Goal: Information Seeking & Learning: Understand process/instructions

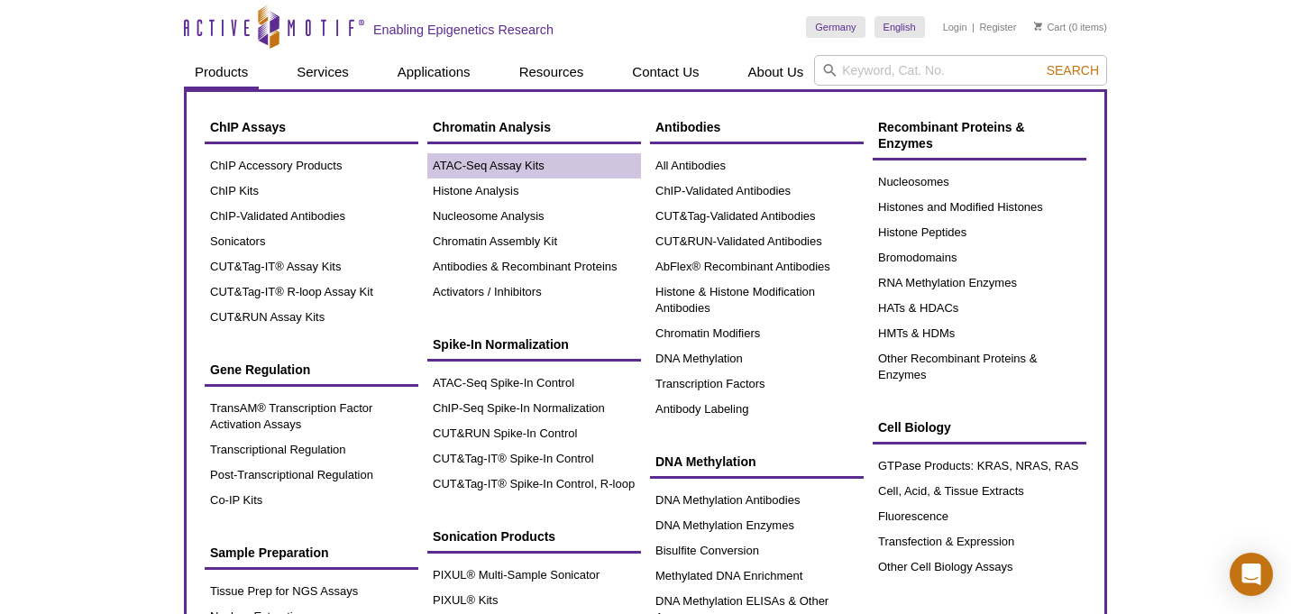
click at [464, 162] on link "ATAC-Seq Assay Kits" at bounding box center [534, 165] width 214 height 25
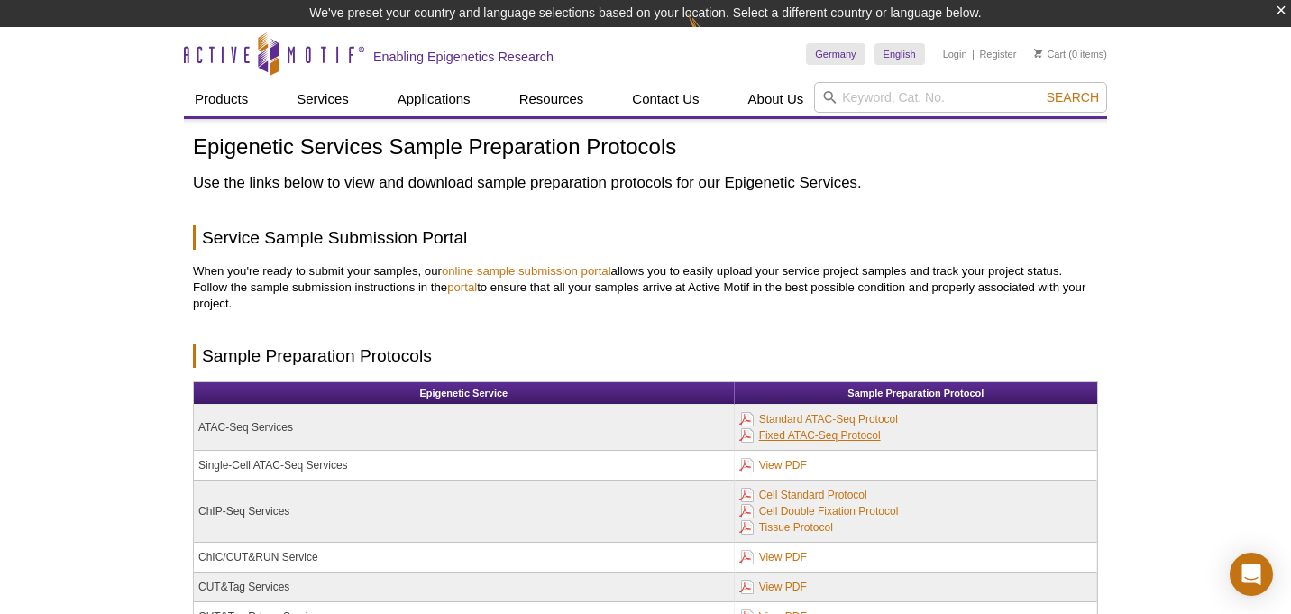
click at [788, 433] on link "Fixed ATAC-Seq Protocol" at bounding box center [810, 436] width 142 height 20
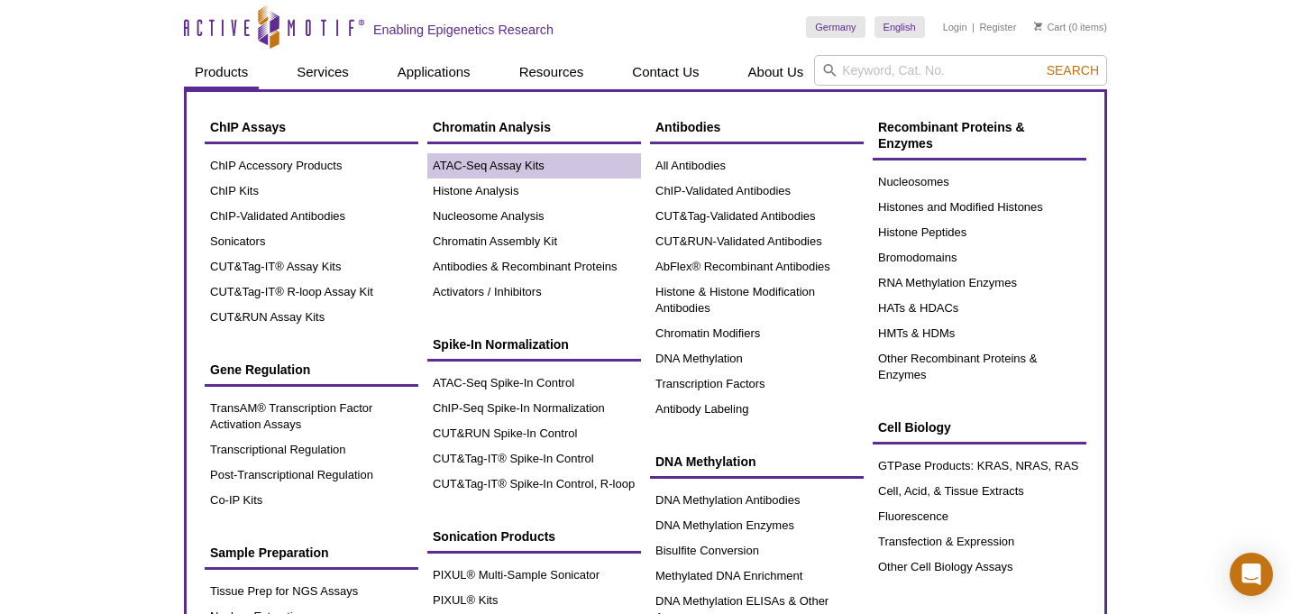
click at [465, 167] on link "ATAC-Seq Assay Kits" at bounding box center [534, 165] width 214 height 25
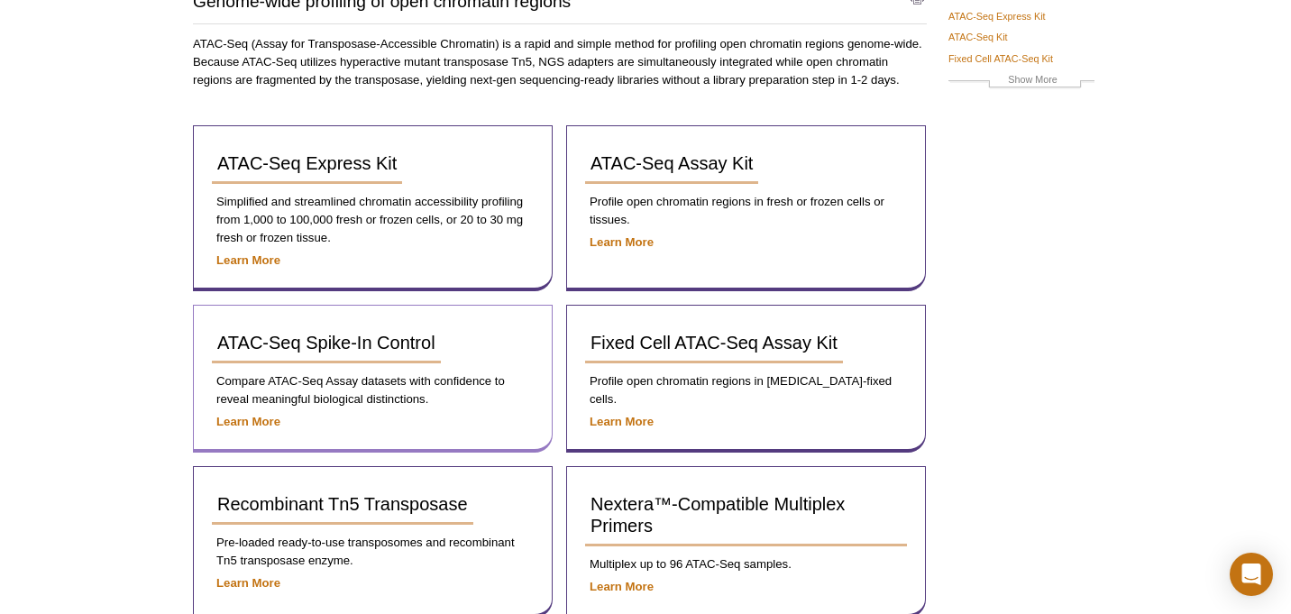
scroll to position [288, 0]
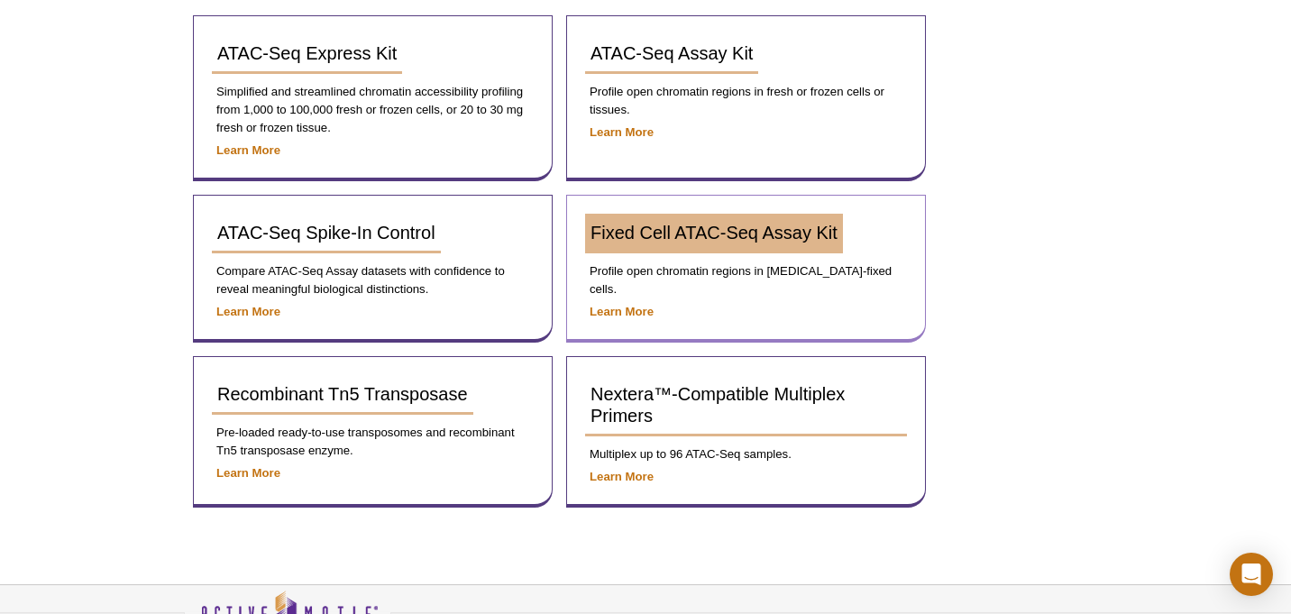
click at [649, 230] on span "Fixed Cell ATAC-Seq Assay Kit" at bounding box center [713, 233] width 247 height 20
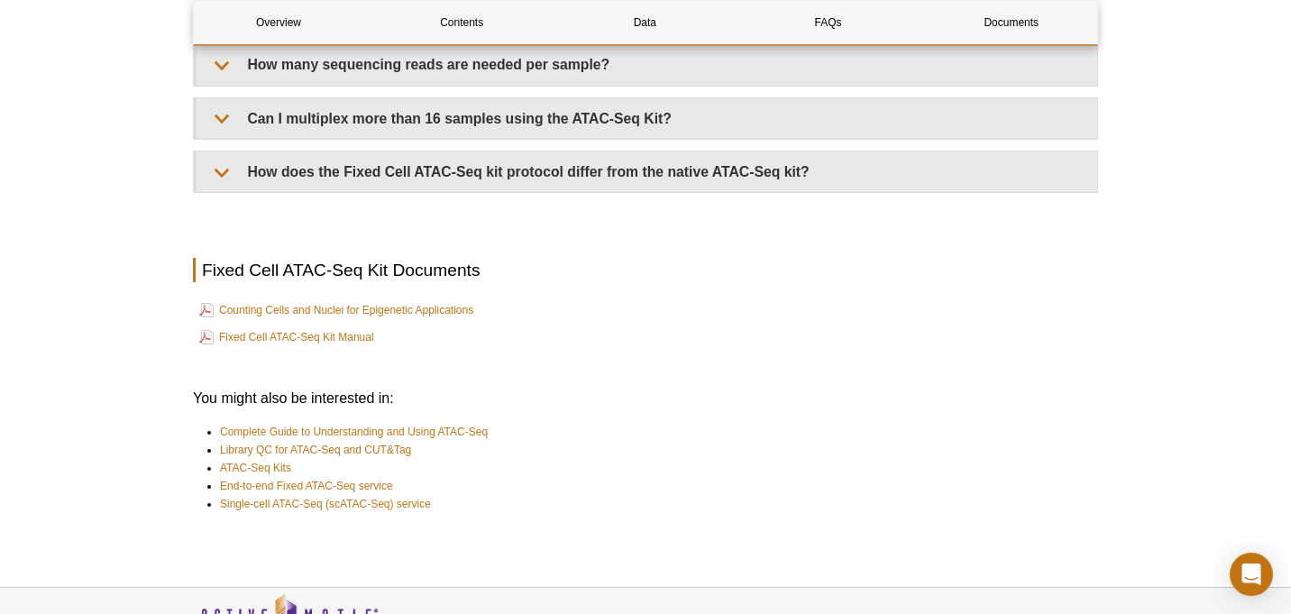
scroll to position [5156, 0]
click at [276, 327] on link "Fixed Cell ATAC-Seq Kit Manual" at bounding box center [286, 336] width 175 height 22
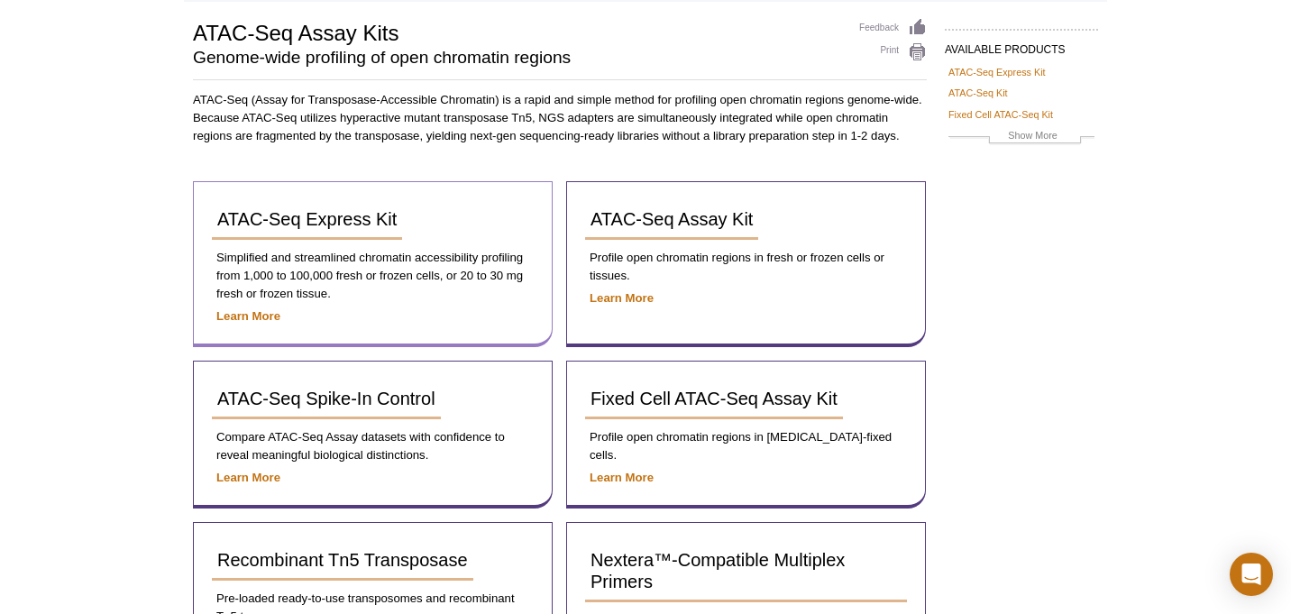
scroll to position [165, 0]
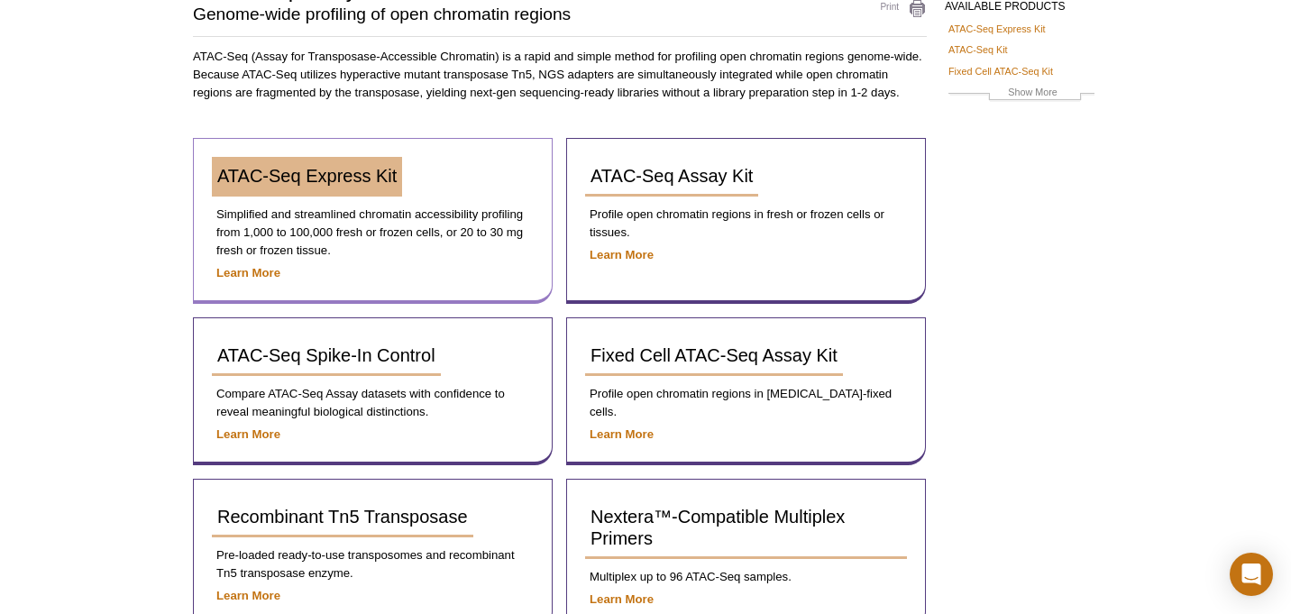
click at [307, 175] on span "ATAC-Seq Express Kit" at bounding box center [306, 176] width 179 height 20
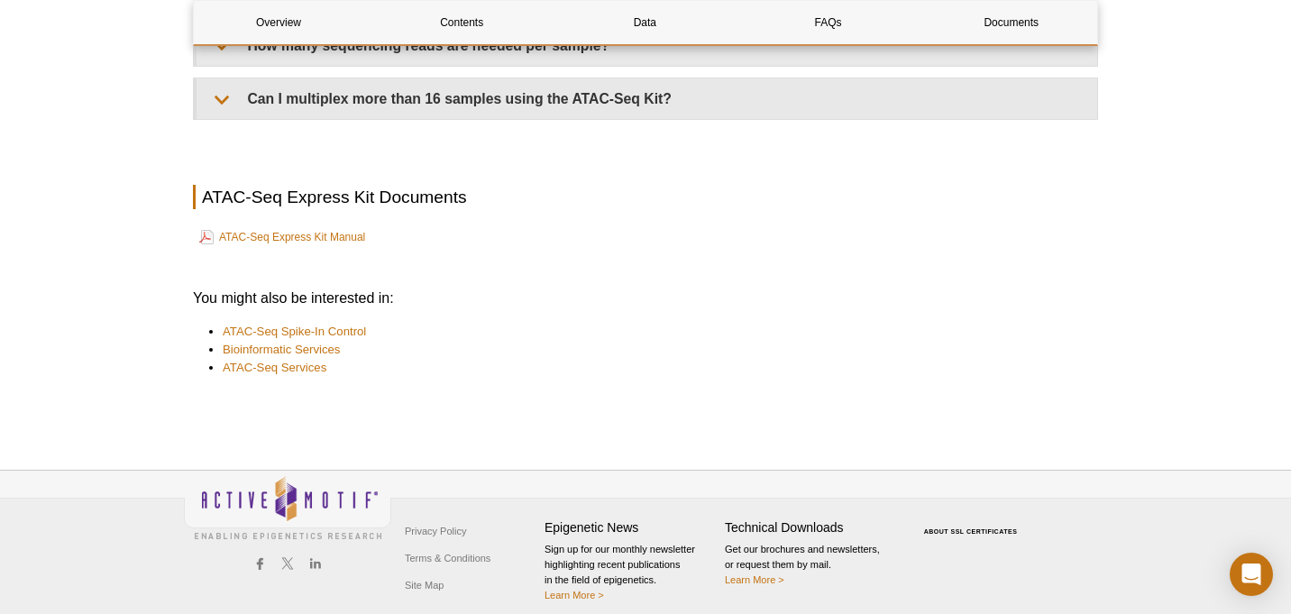
scroll to position [4464, 0]
click at [296, 227] on link "ATAC-Seq Express Kit Manual" at bounding box center [282, 238] width 166 height 22
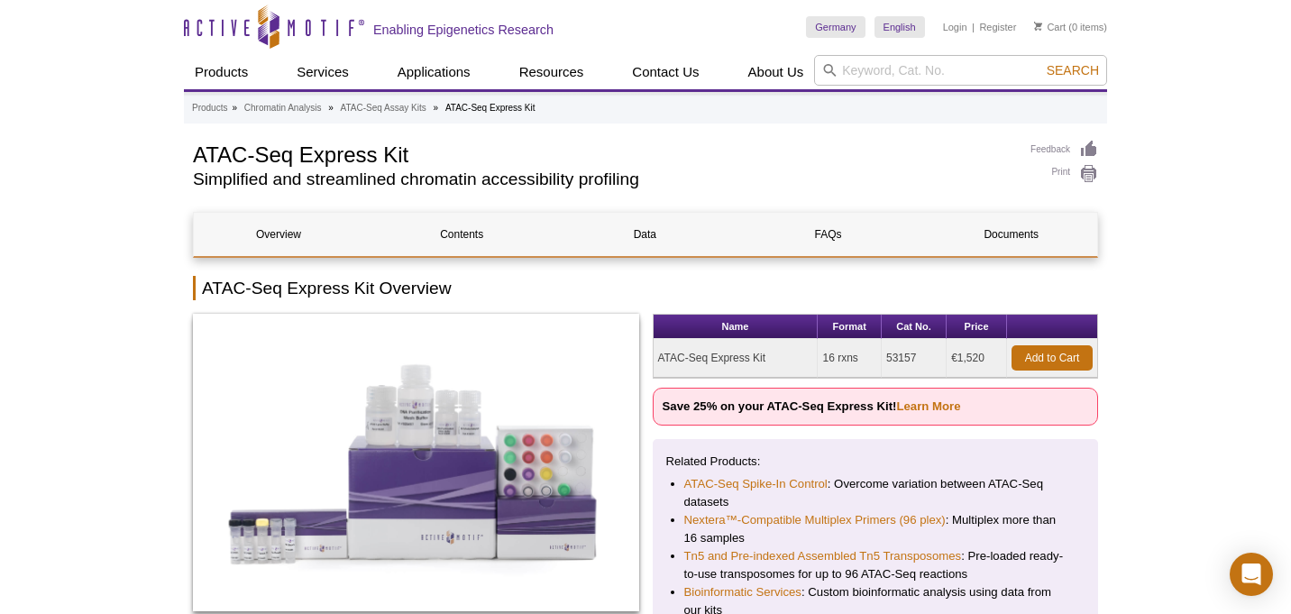
scroll to position [0, 0]
